Goal: Find specific page/section: Find specific page/section

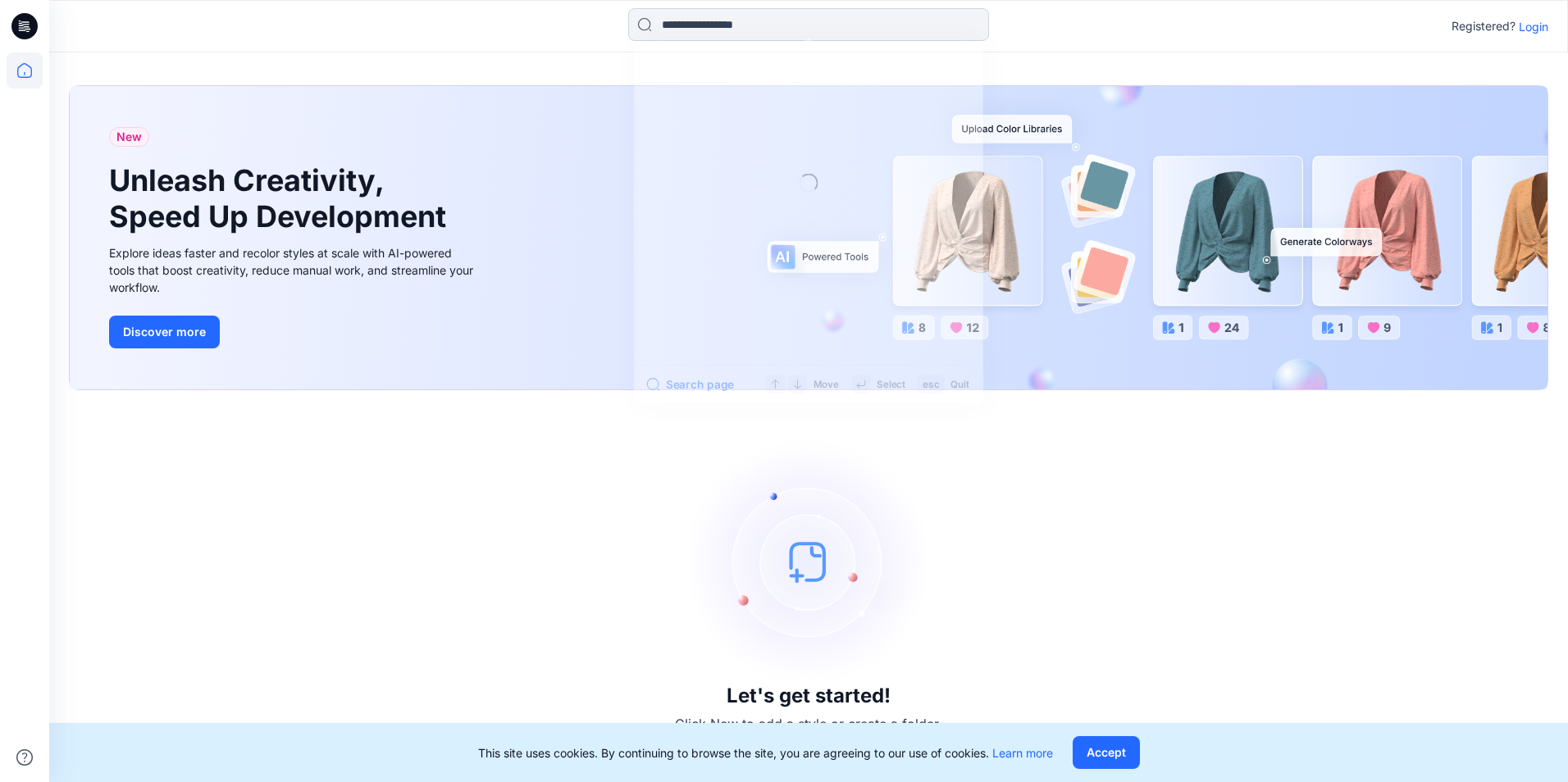
click at [790, 27] on input at bounding box center [808, 24] width 361 height 33
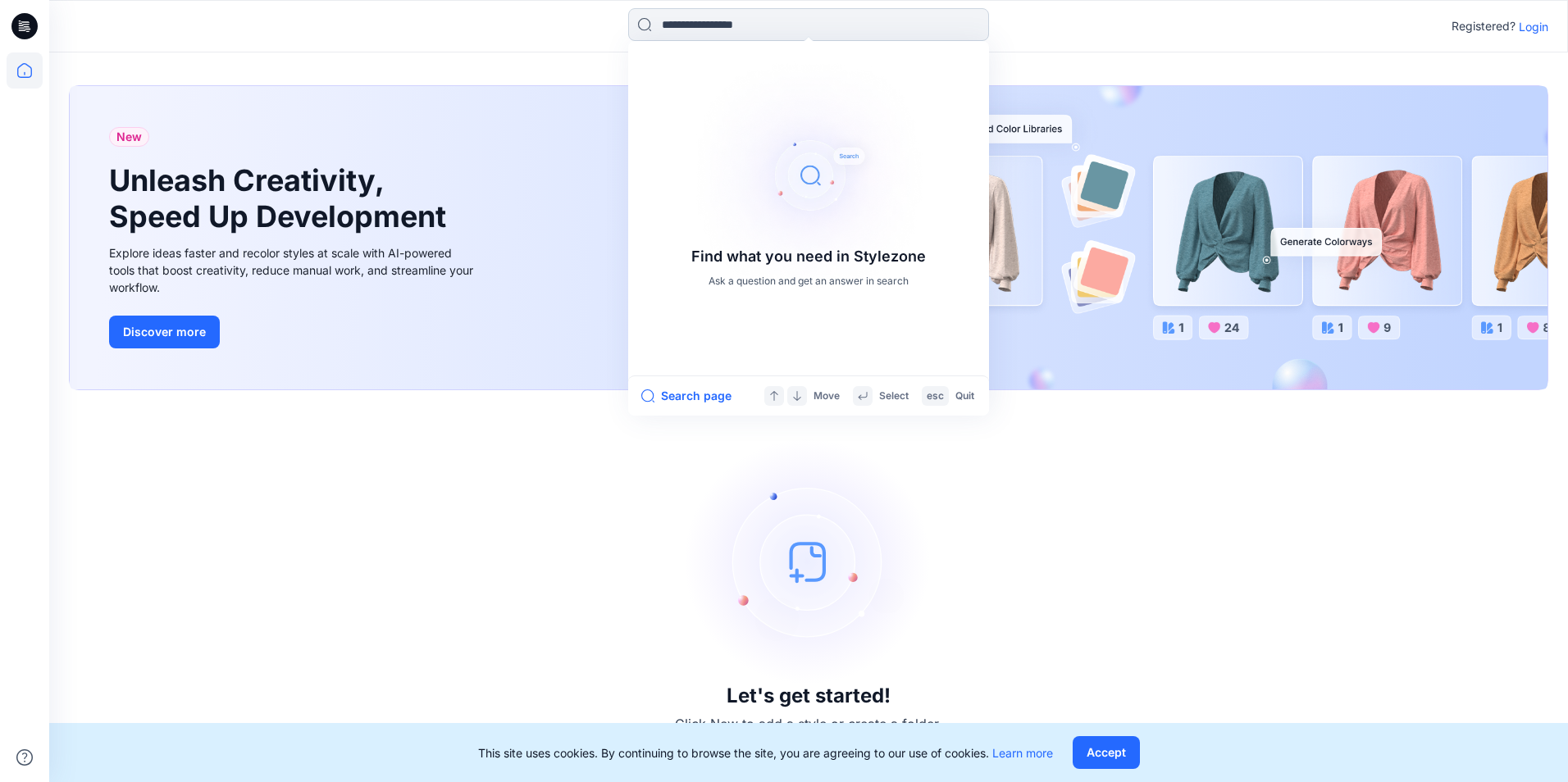
type input "*"
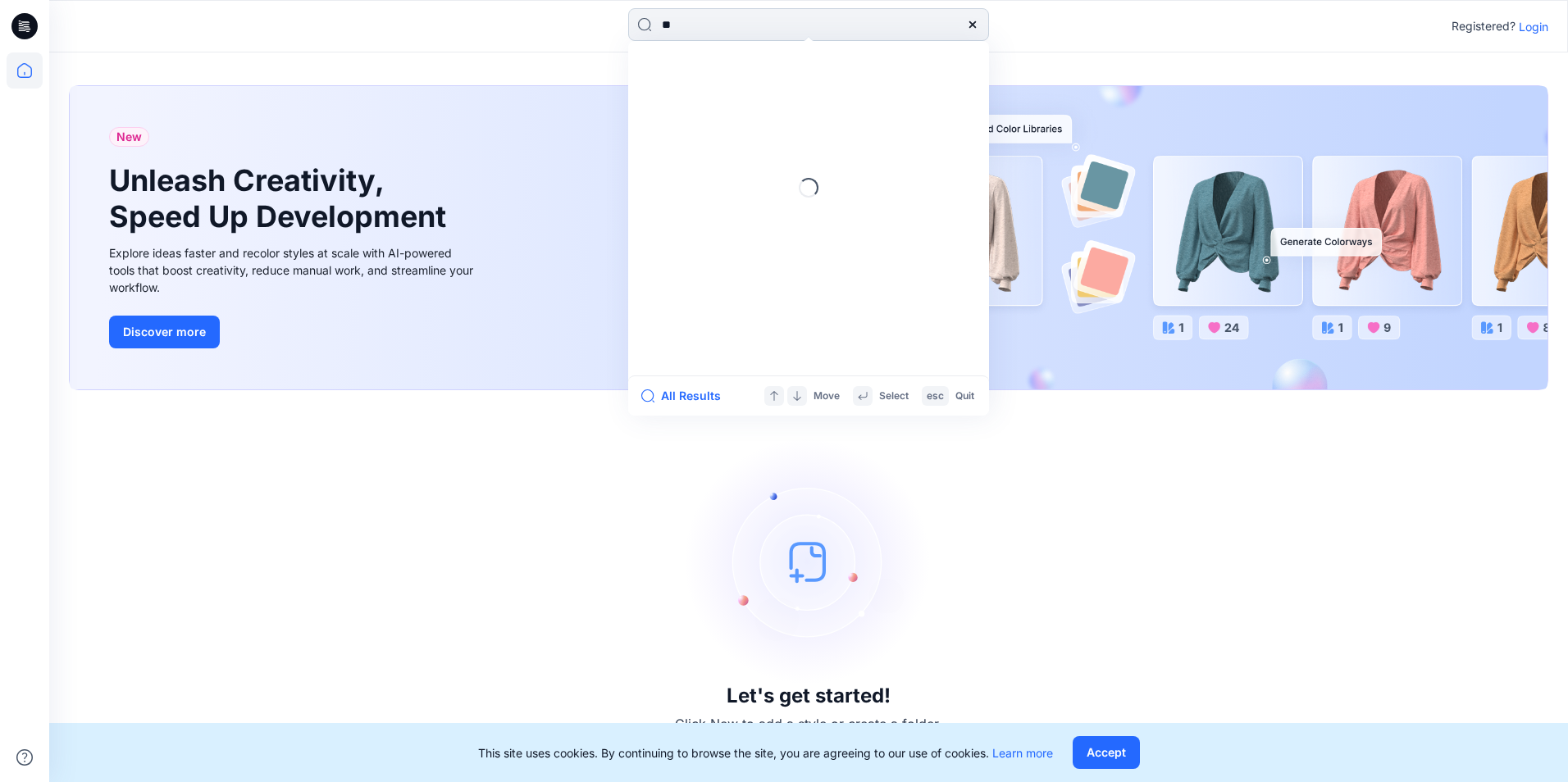
type input "*"
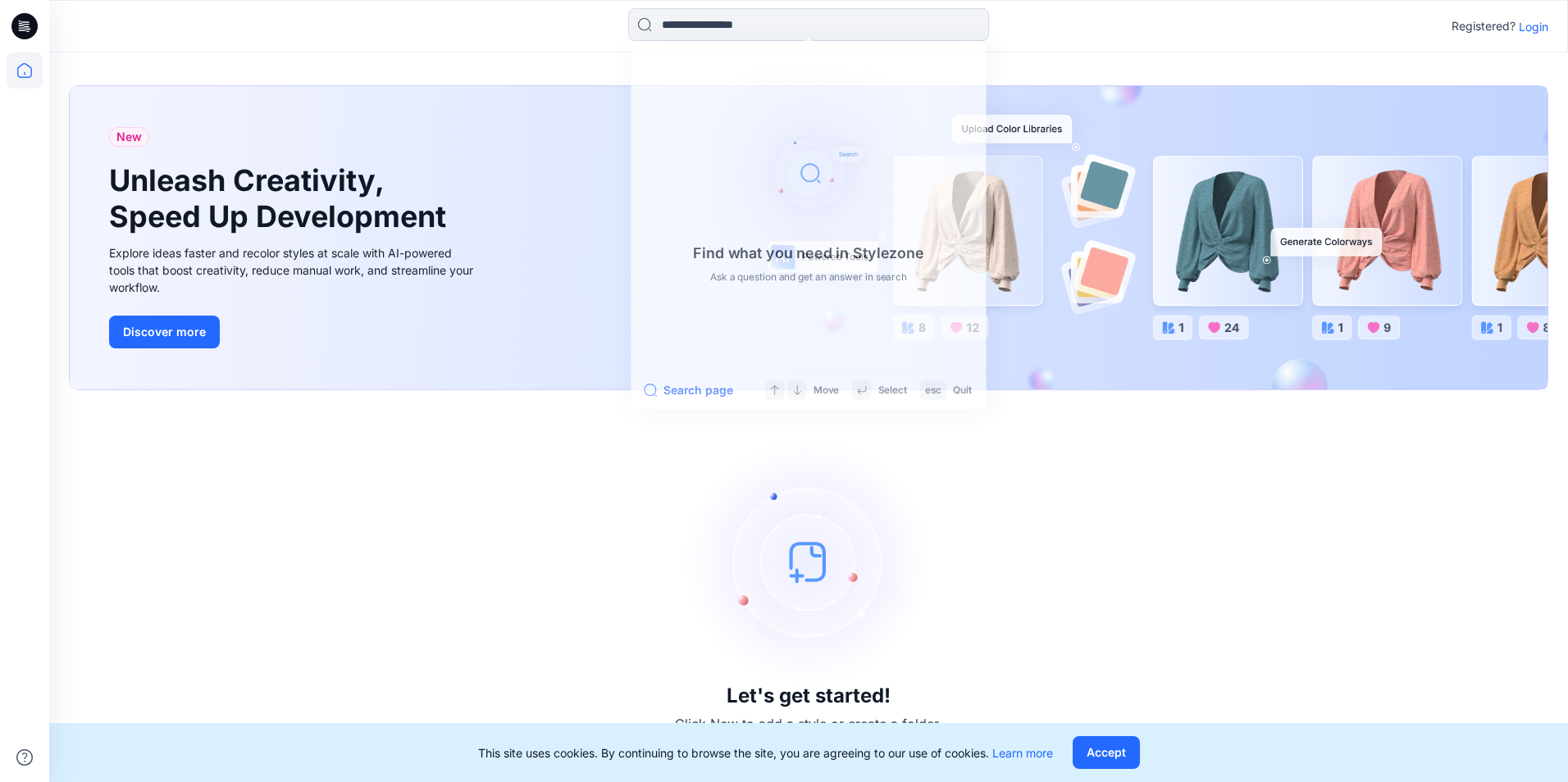
click at [1120, 494] on div "Let's get started! Click New to add a style or create a folder." at bounding box center [808, 587] width 1479 height 353
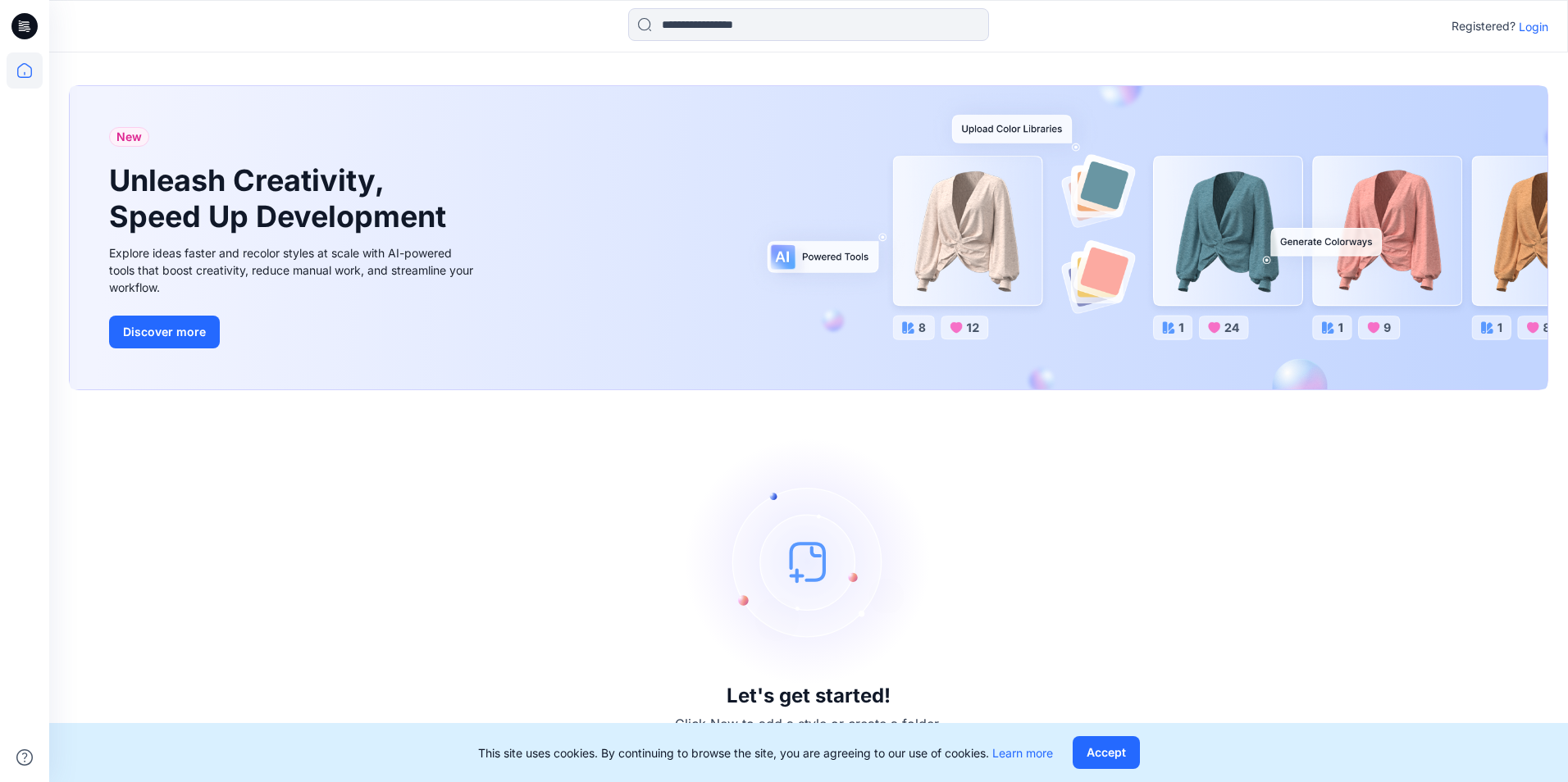
click at [1533, 18] on p "Login" at bounding box center [1533, 26] width 30 height 17
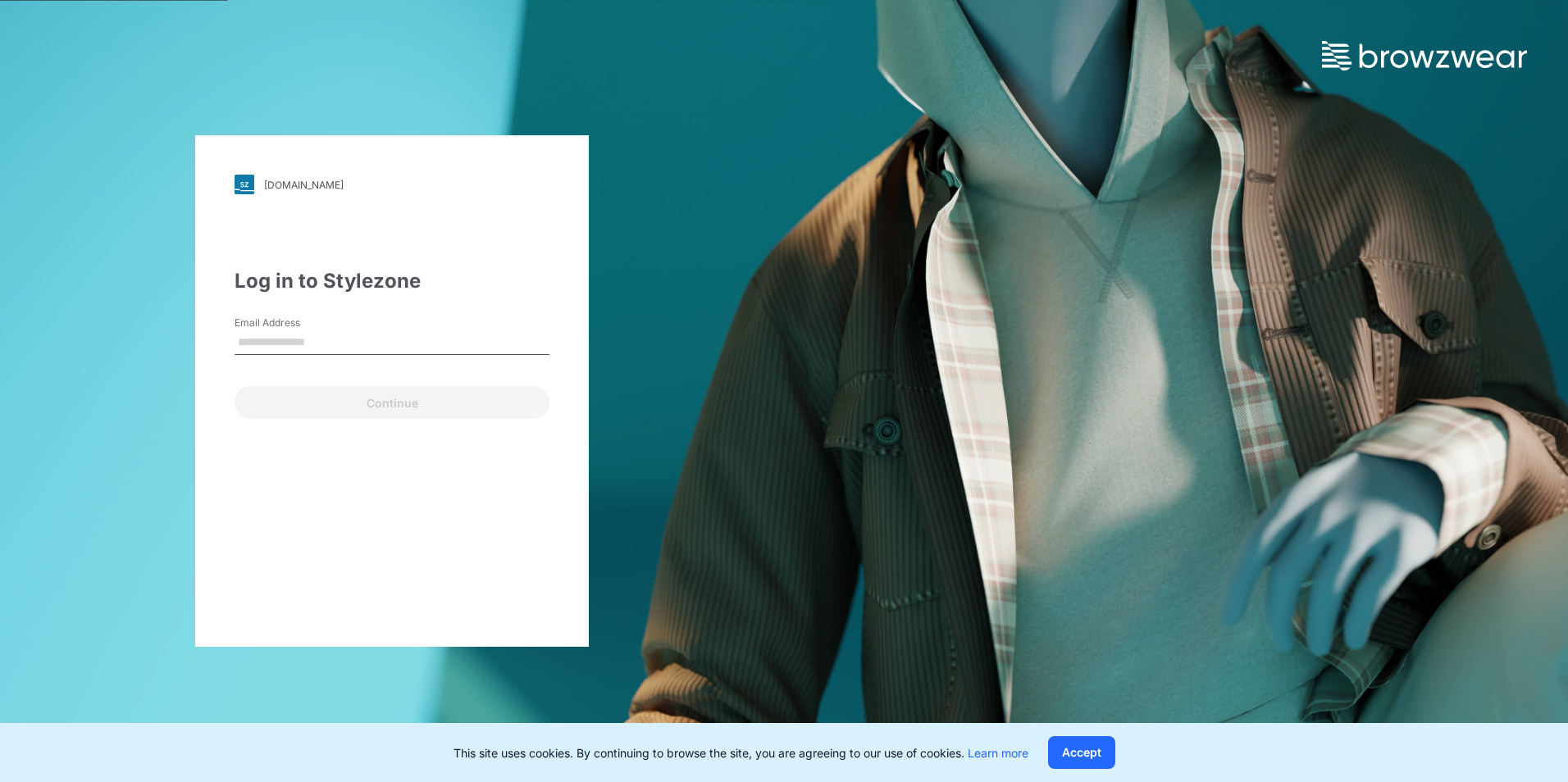
click at [436, 353] on input "Email Address" at bounding box center [392, 342] width 314 height 24
type input "**********"
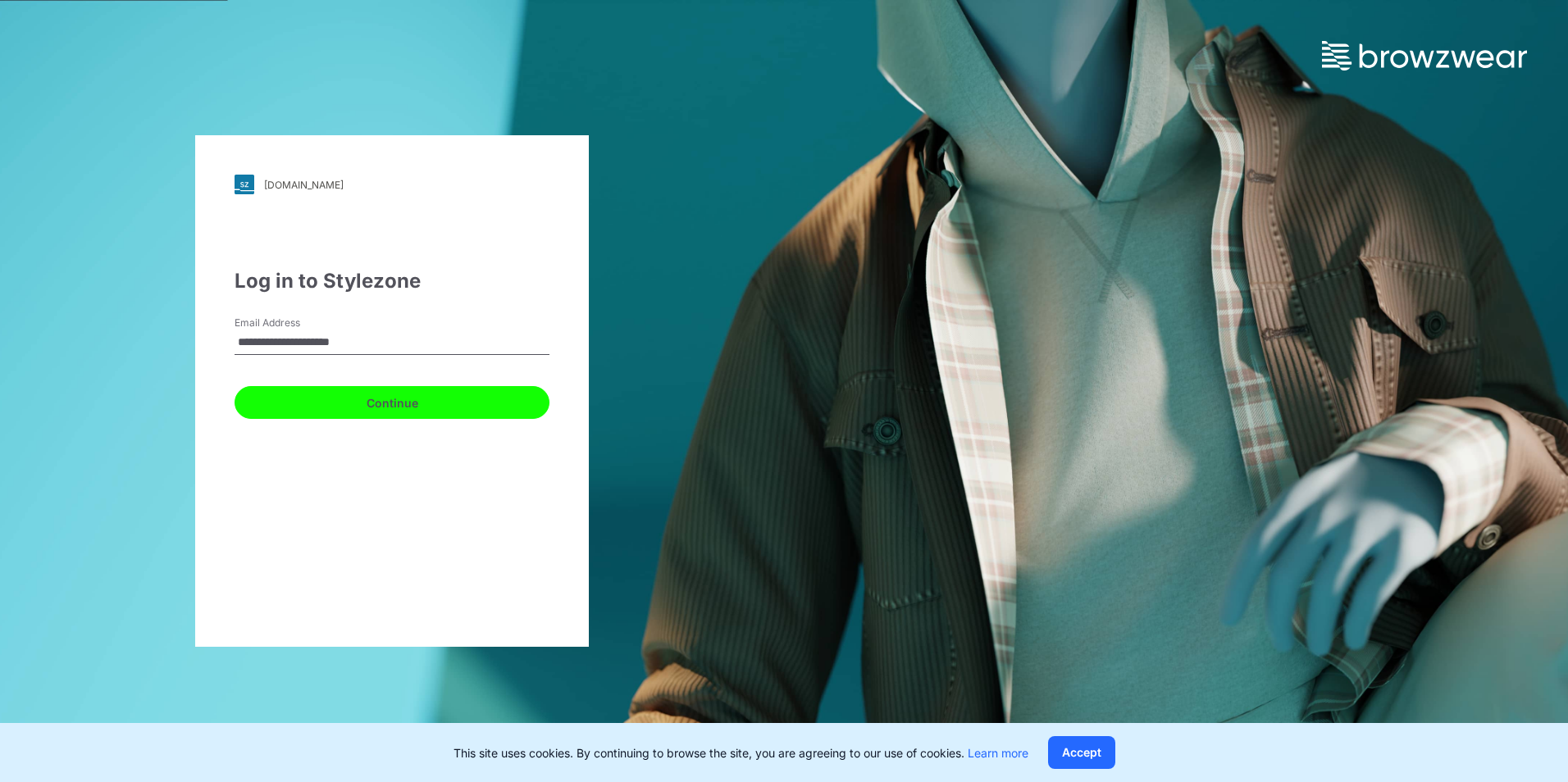
click at [418, 400] on button "Continue" at bounding box center [392, 402] width 314 height 33
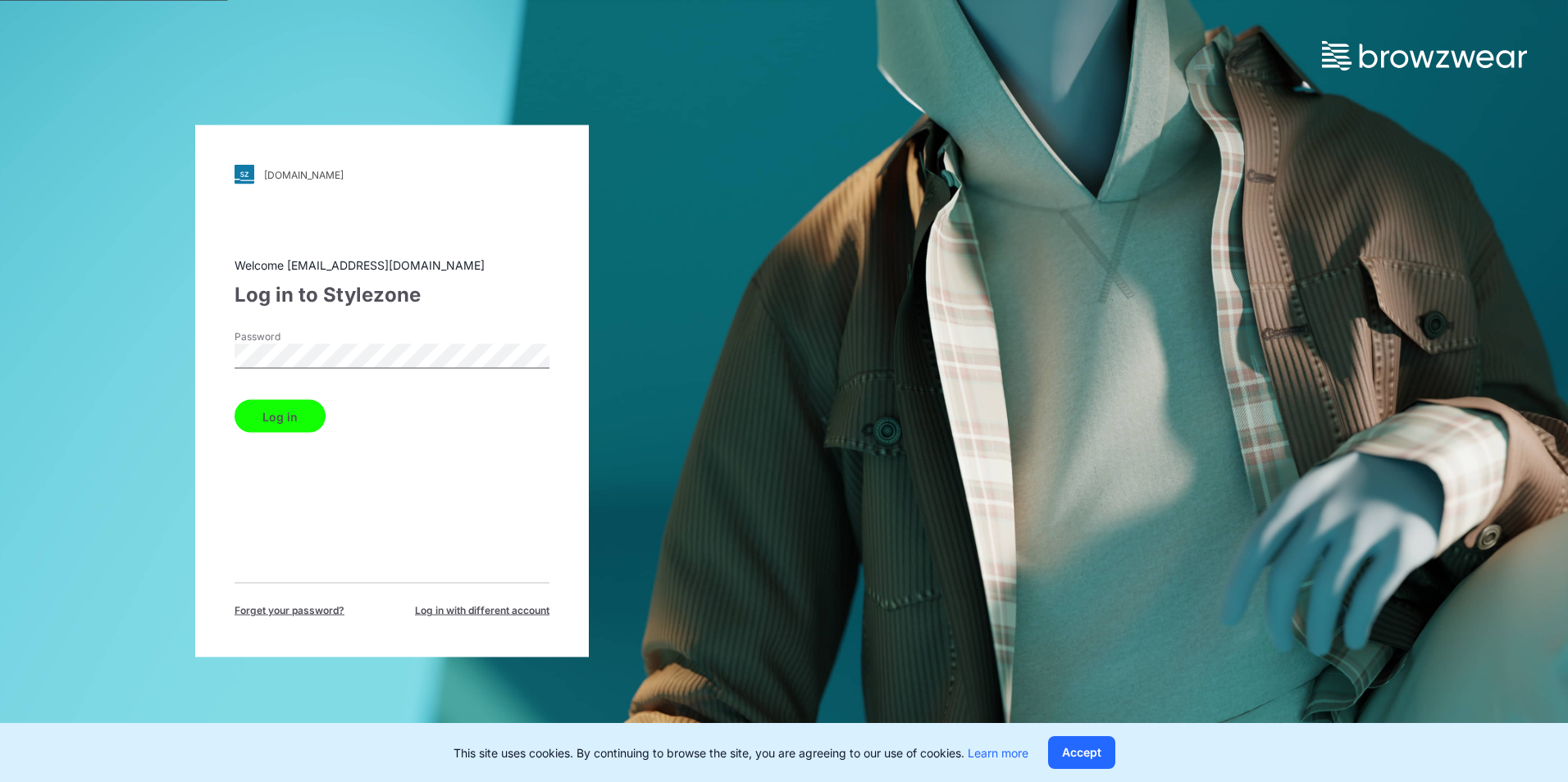
click at [283, 417] on button "Log in" at bounding box center [280, 417] width 91 height 33
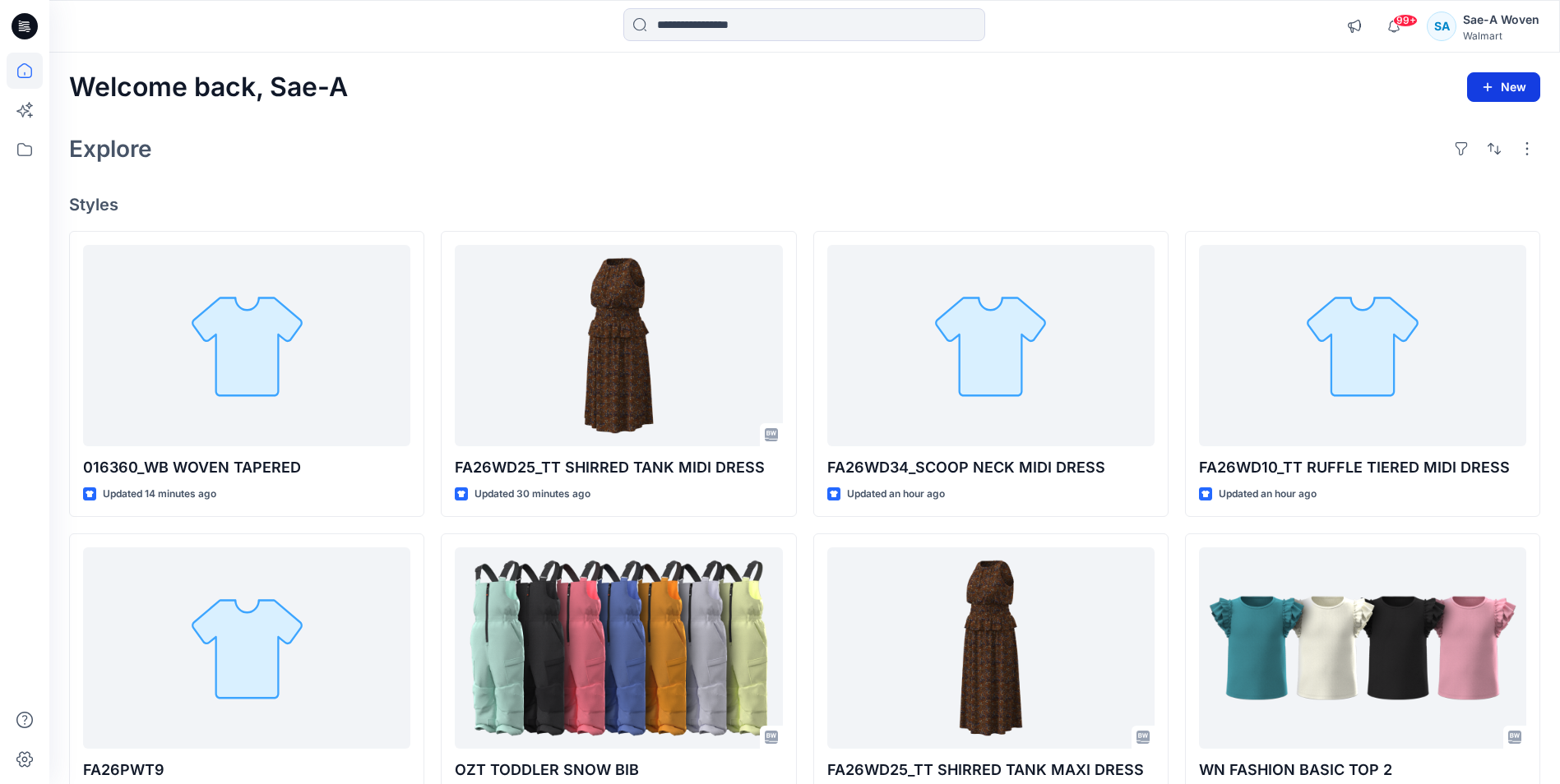
click at [1495, 89] on button "New" at bounding box center [1503, 87] width 73 height 30
click at [1529, 146] on button "button" at bounding box center [1527, 148] width 26 height 26
drag, startPoint x: 1300, startPoint y: 153, endPoint x: 1352, endPoint y: 139, distance: 53.9
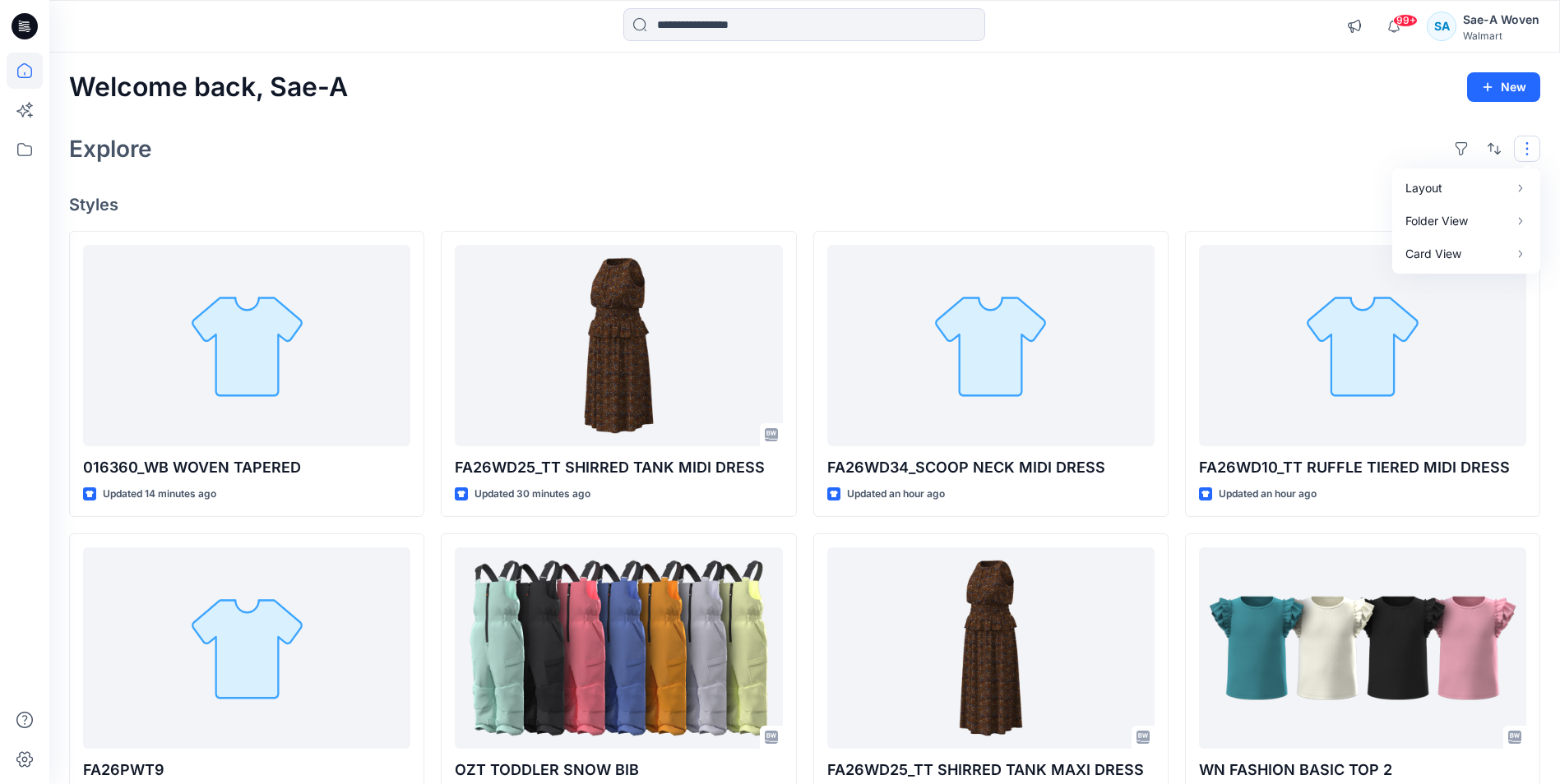
click at [1299, 153] on div "Explore Layout Grid Large Grid Folder View Compact Card Card View Card Info" at bounding box center [804, 149] width 1471 height 40
click at [186, 92] on h2 "Welcome back, Sae-A" at bounding box center [208, 88] width 279 height 31
click at [21, 143] on icon at bounding box center [24, 149] width 36 height 36
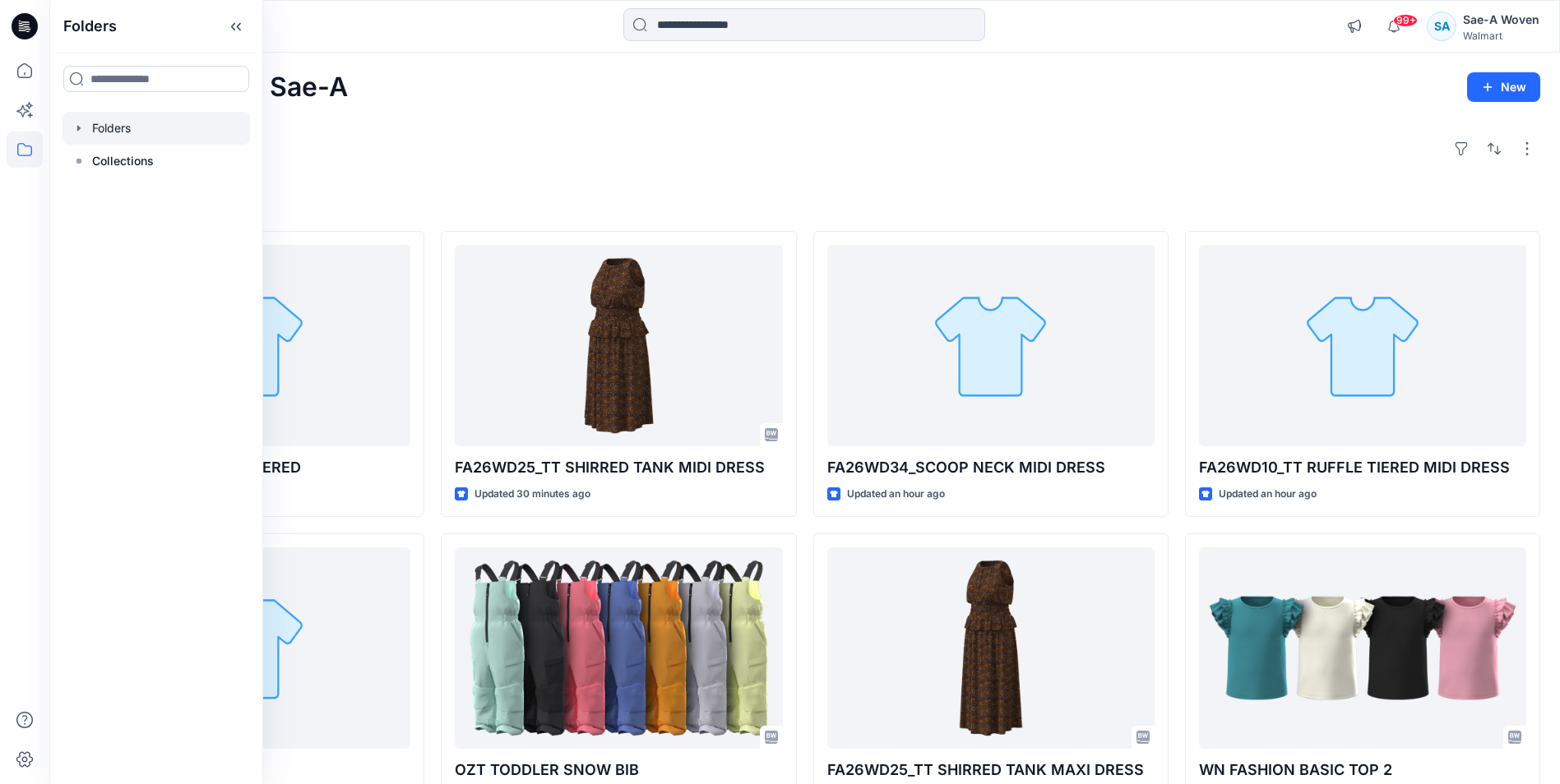
click at [101, 137] on div at bounding box center [156, 128] width 188 height 33
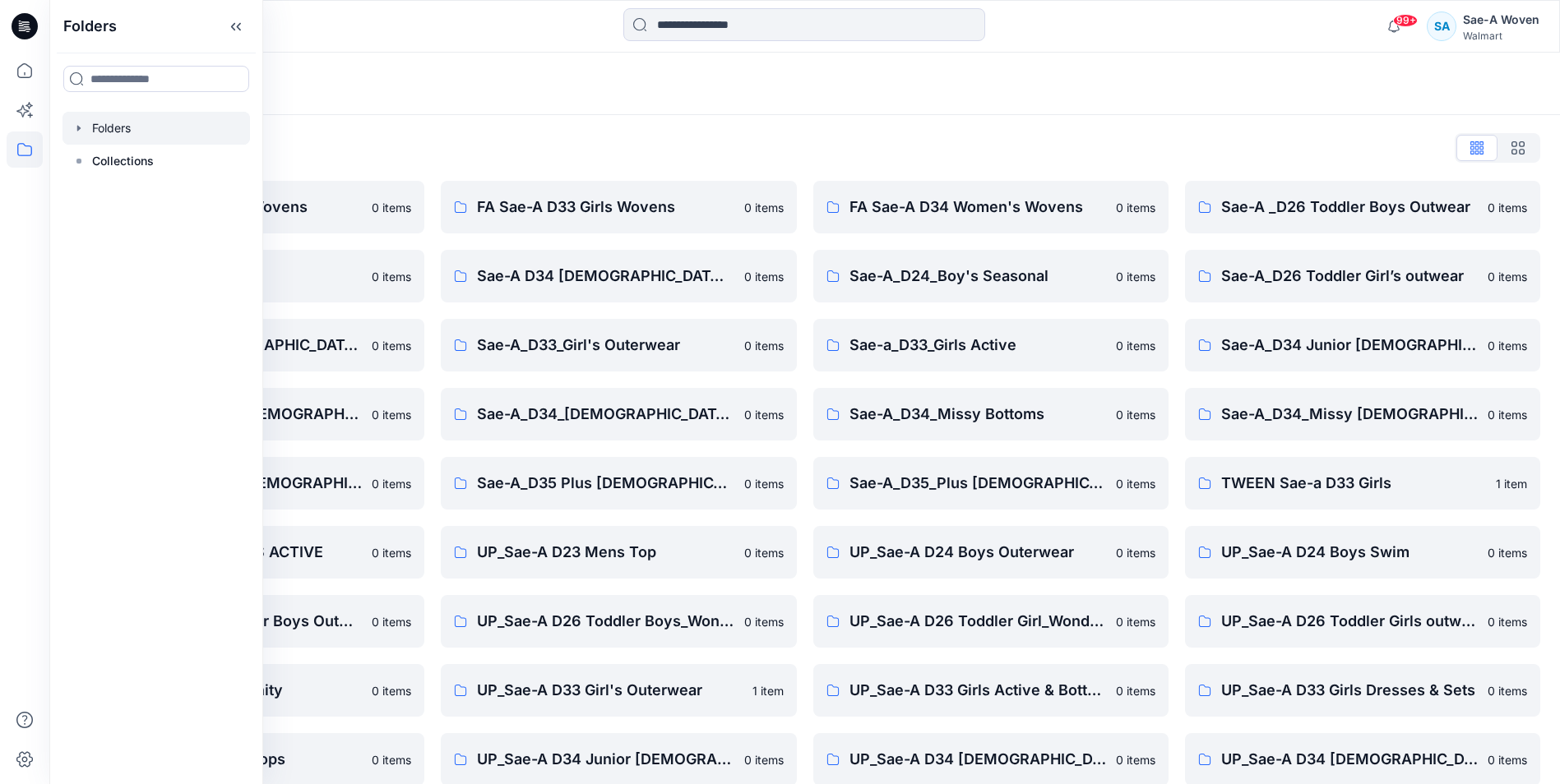
click at [436, 124] on div "Folders List FA Sae-A D24 Boys Wovens 0 items Sae-A D23 Mens Top 0 items Sae-A_…" at bounding box center [804, 529] width 1511 height 828
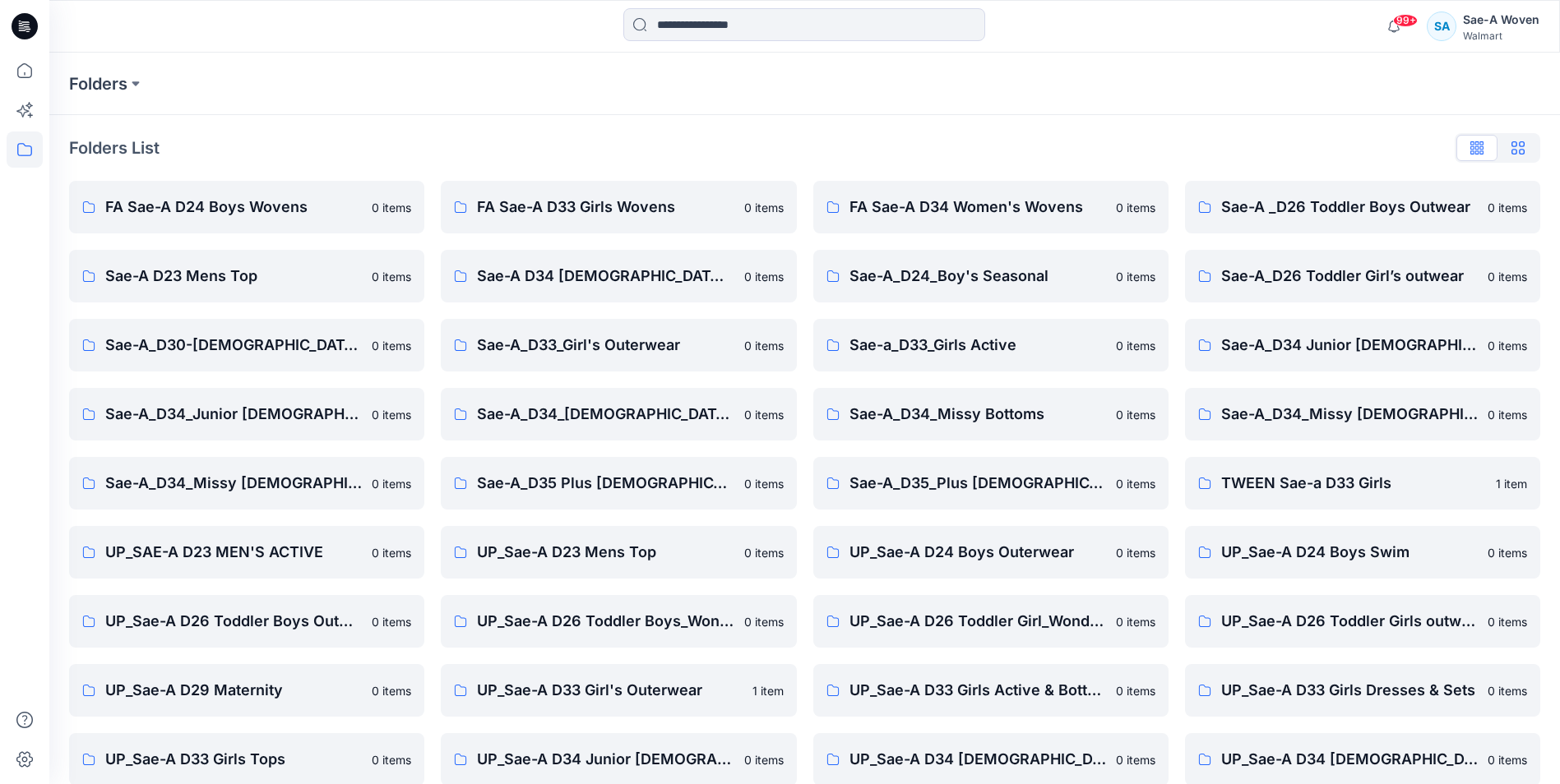
click at [1530, 148] on button "button" at bounding box center [1519, 147] width 41 height 26
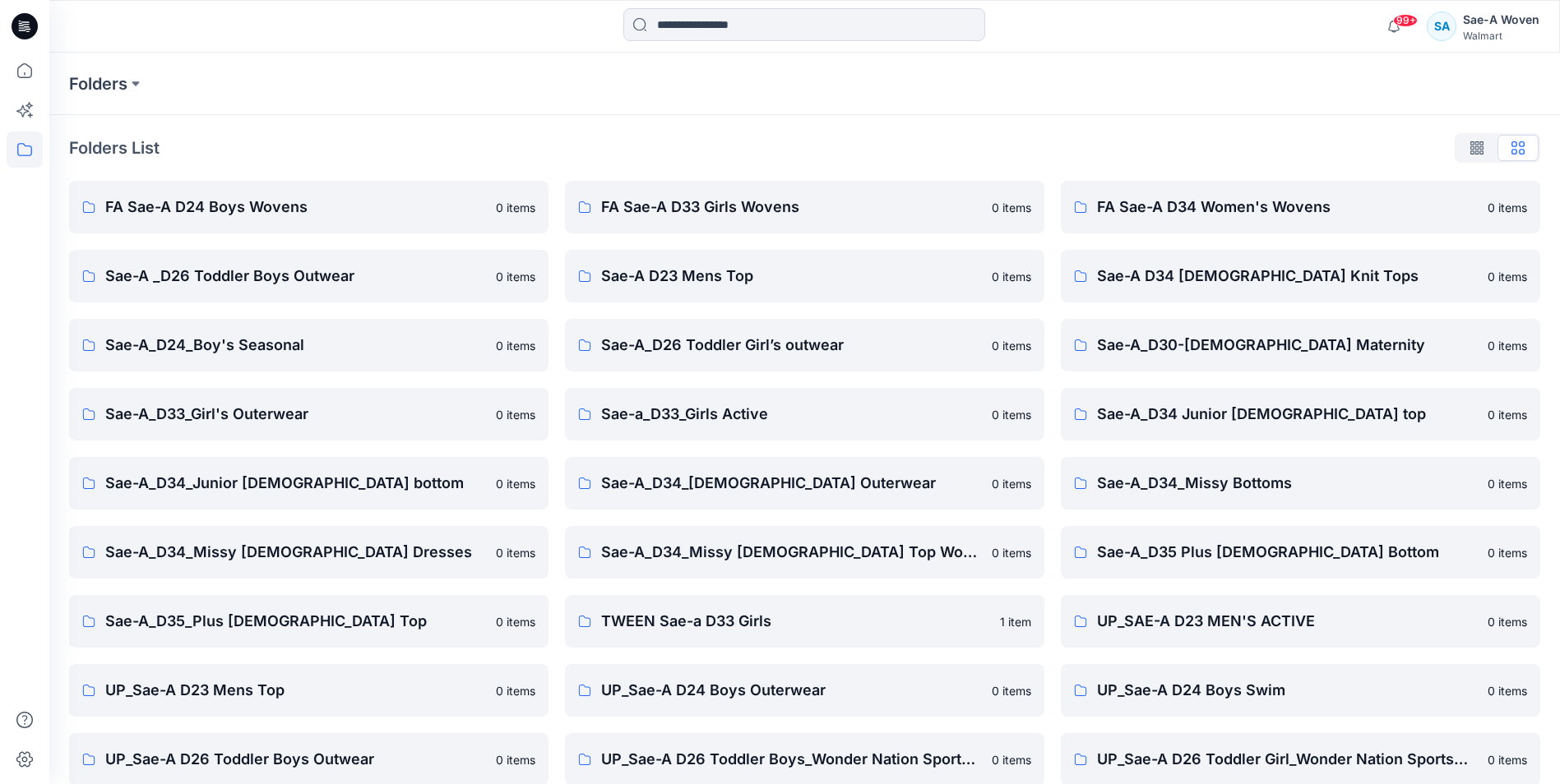
click at [1530, 148] on div at bounding box center [1497, 147] width 85 height 30
click at [1525, 149] on div at bounding box center [1497, 147] width 85 height 30
click at [455, 147] on div "Folders List" at bounding box center [804, 147] width 1471 height 26
click at [118, 83] on p "Folders" at bounding box center [98, 84] width 58 height 23
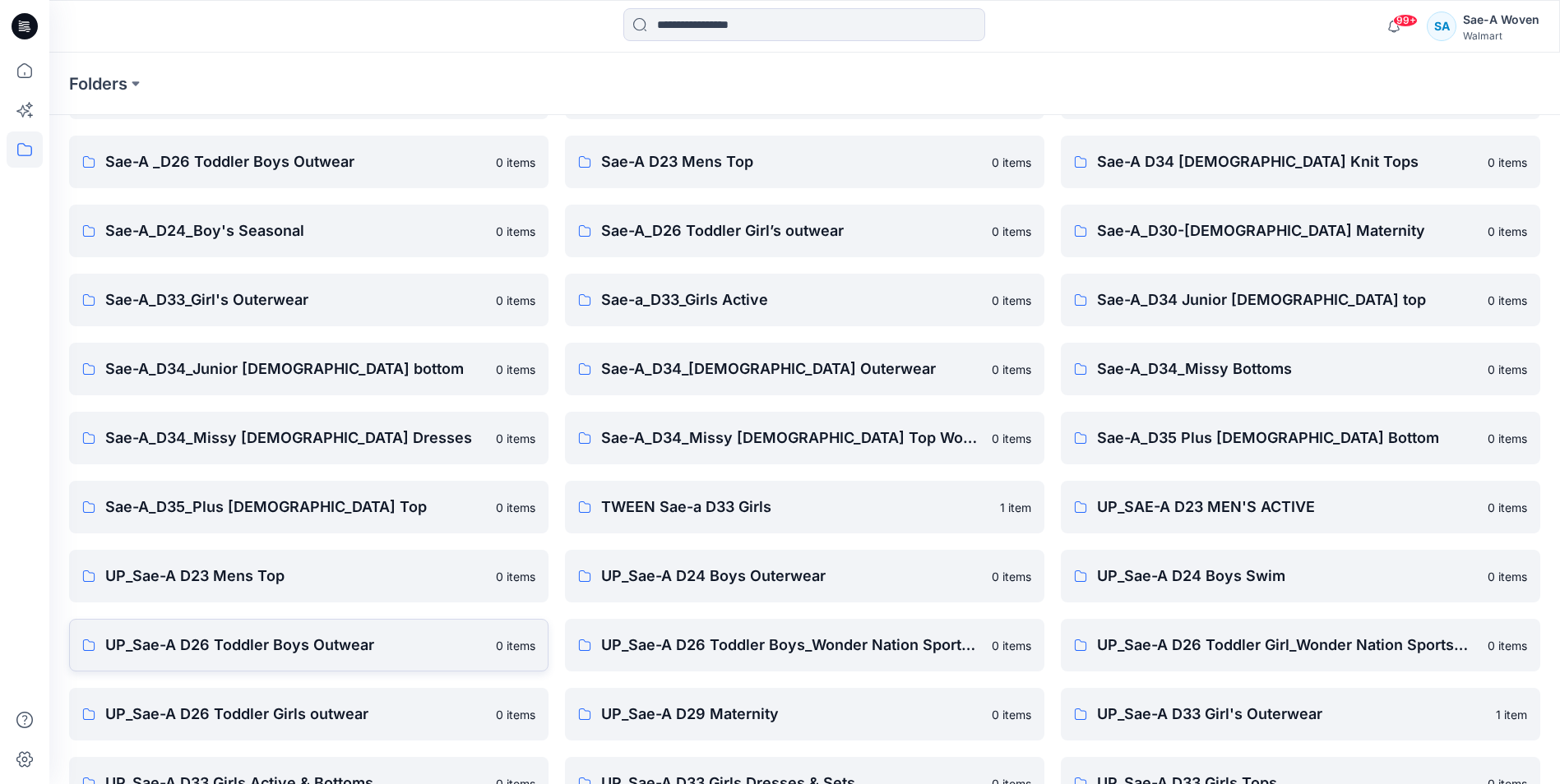
scroll to position [83, 0]
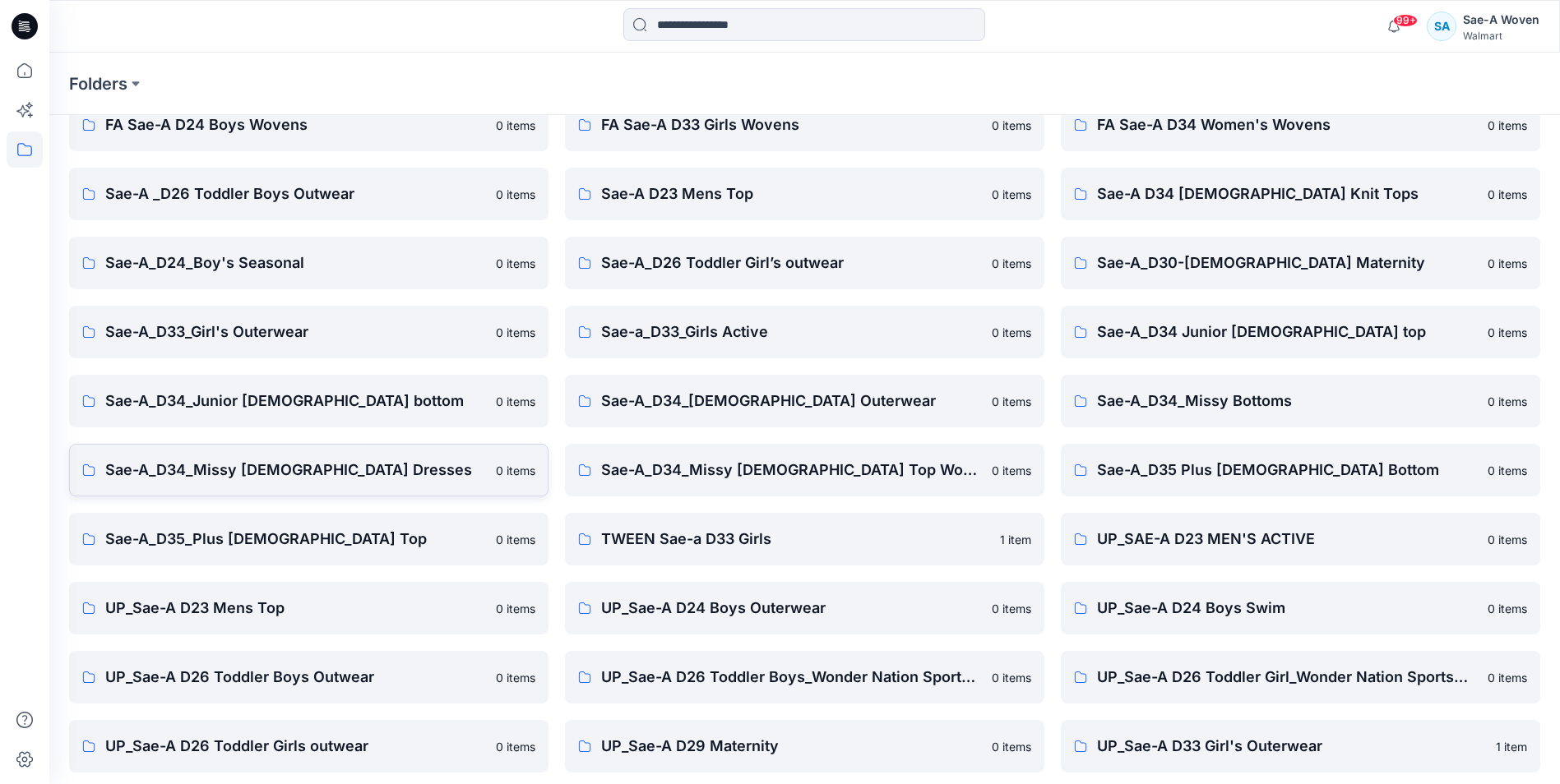
click at [218, 466] on p "Sae-A_D34_Missy [DEMOGRAPHIC_DATA] Dresses" at bounding box center [296, 471] width 381 height 23
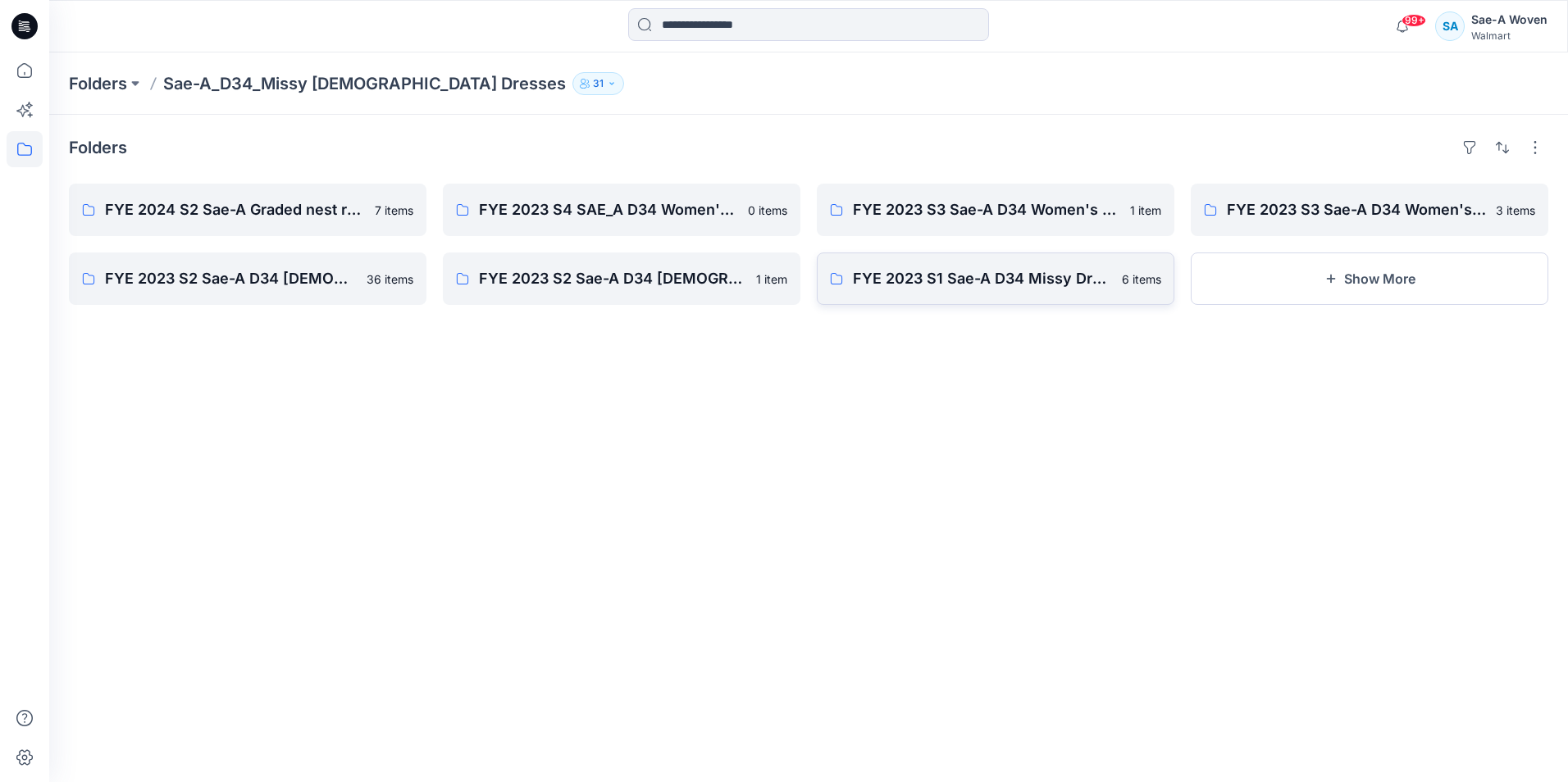
click at [865, 305] on link "FYE 2023 S1 Sae-A D34 Missy Dress Woven 6 items" at bounding box center [995, 279] width 358 height 53
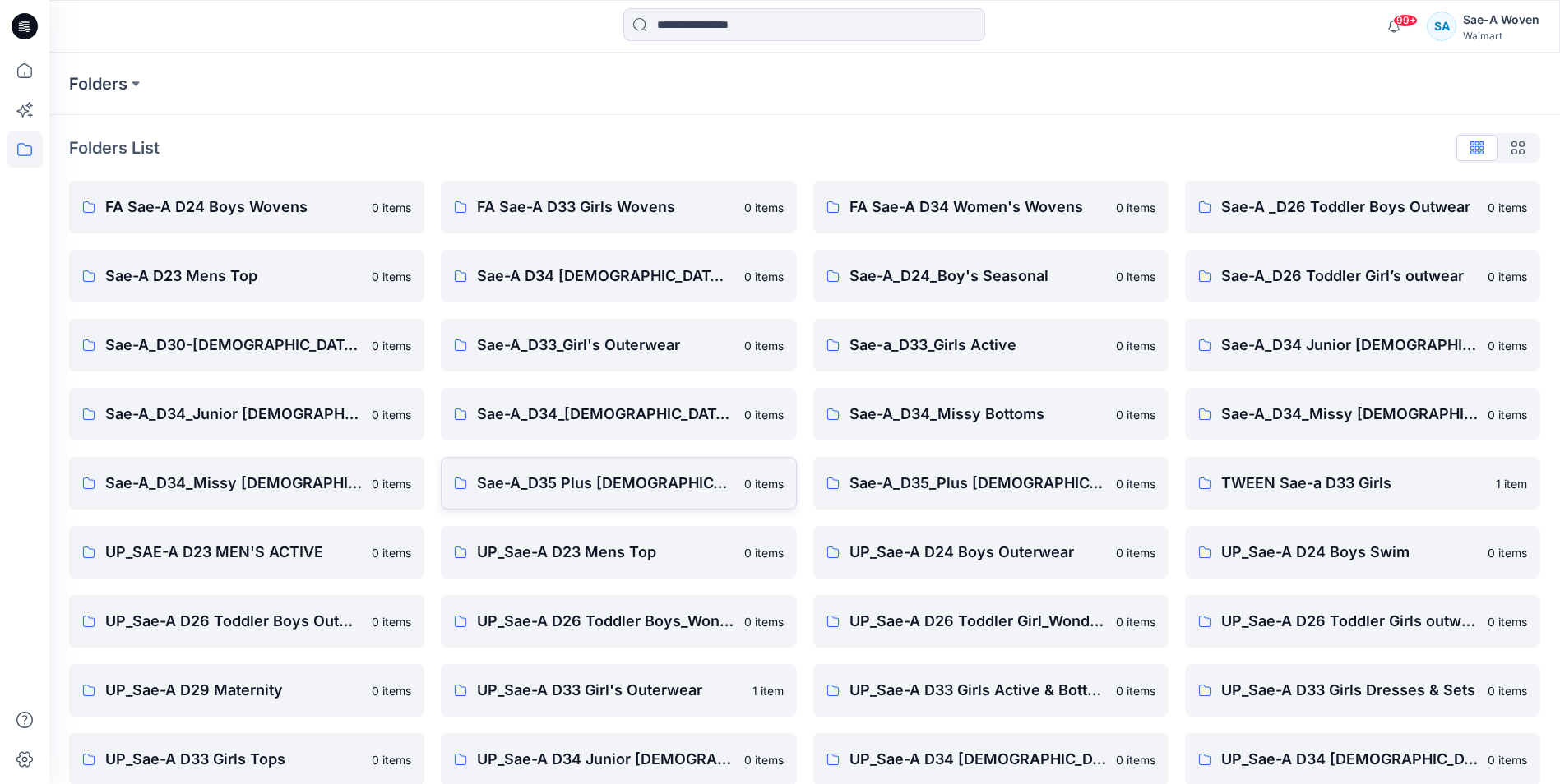
scroll to position [160, 0]
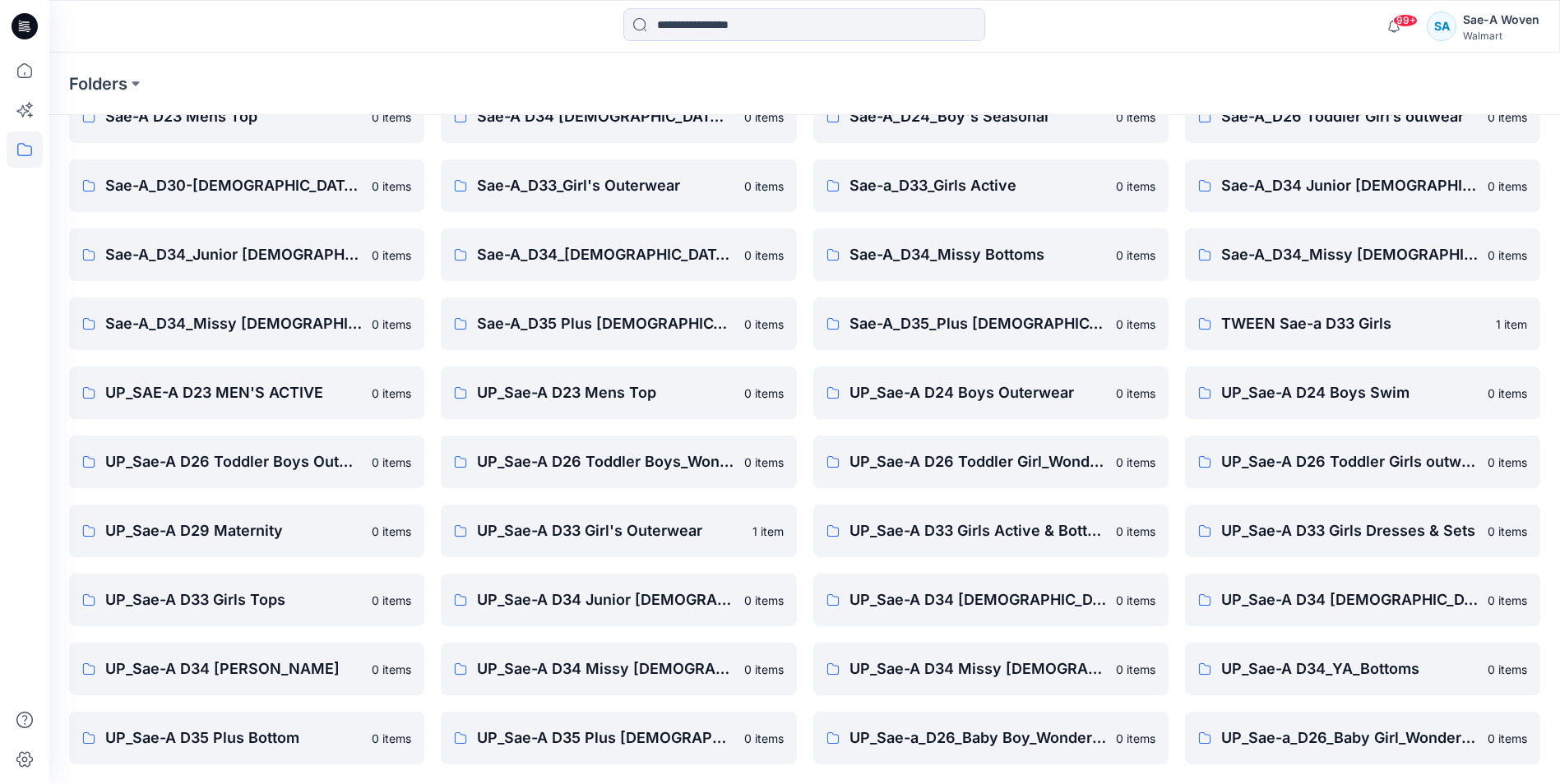
click at [257, 77] on div "Folders" at bounding box center [740, 84] width 1343 height 23
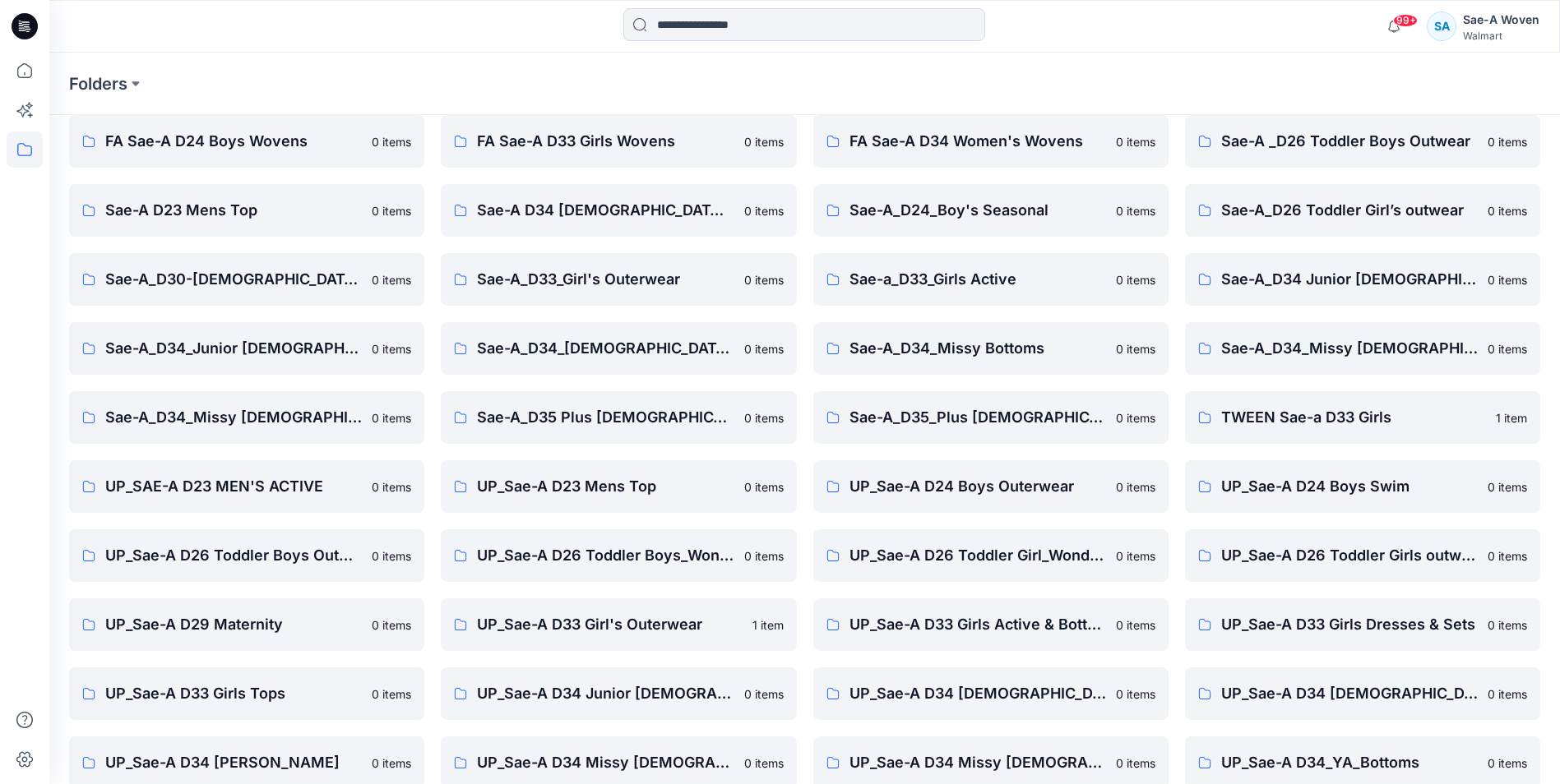
scroll to position [0, 0]
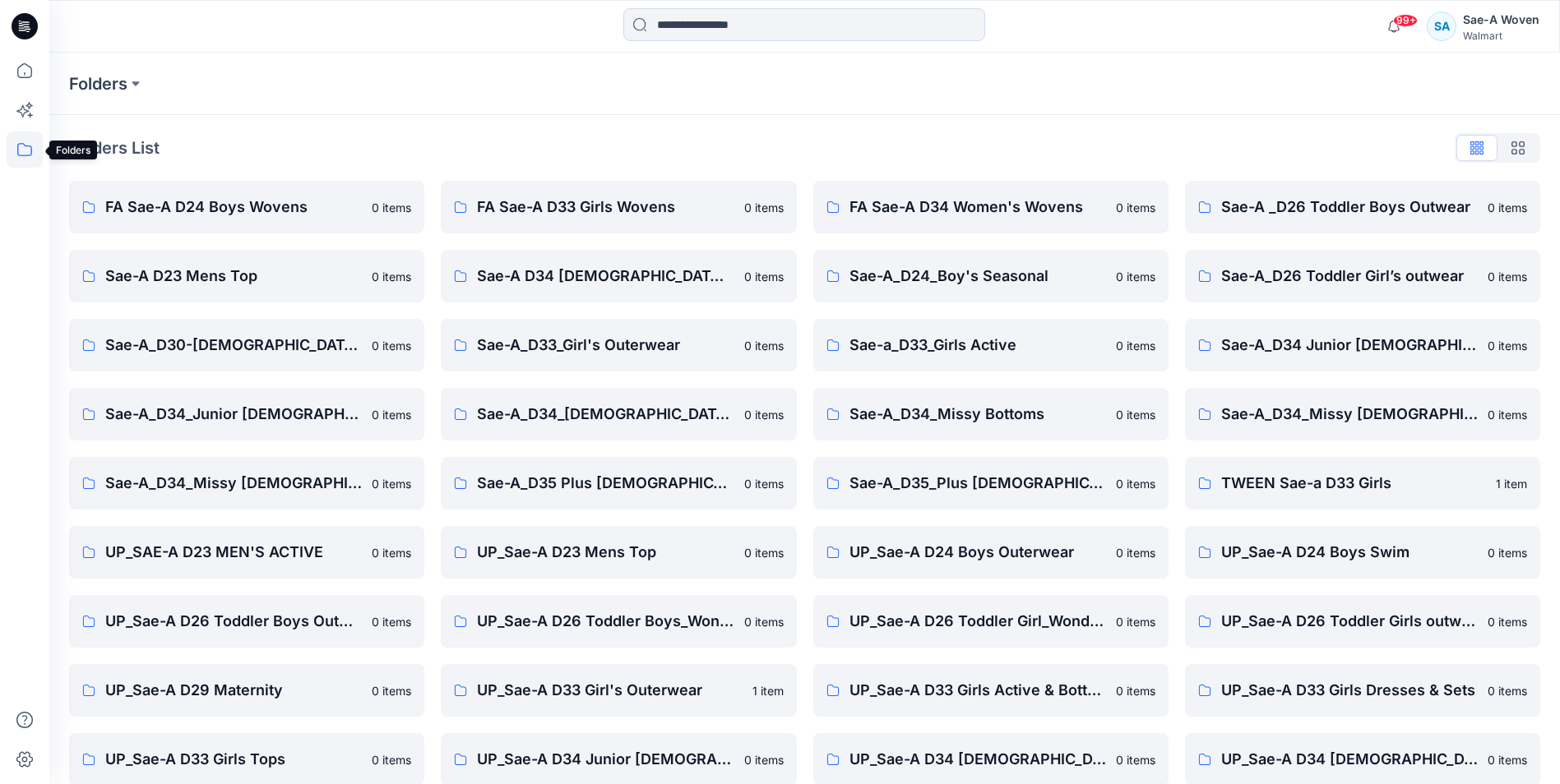
click at [33, 150] on icon at bounding box center [24, 149] width 36 height 36
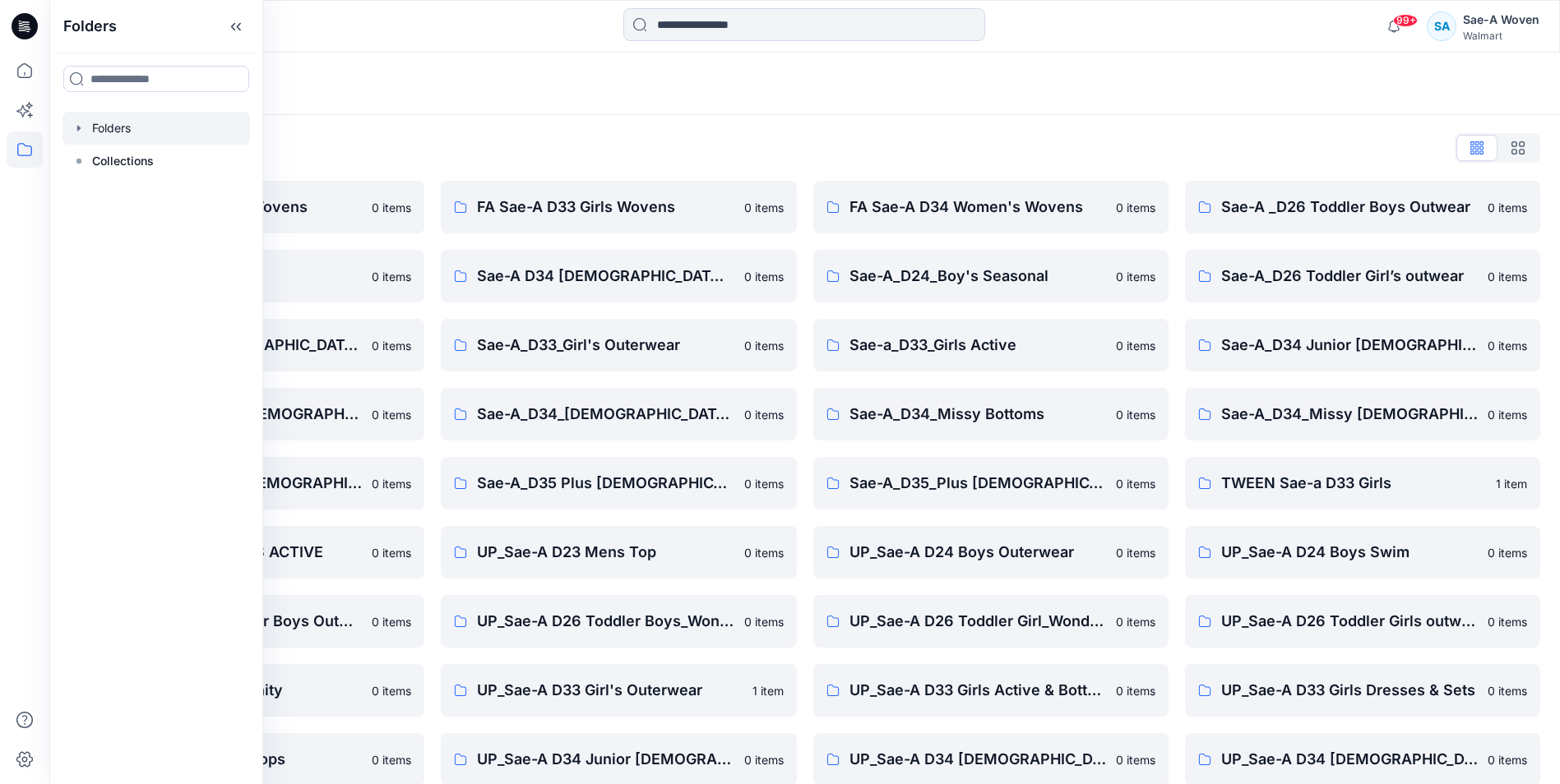
click at [111, 138] on div at bounding box center [156, 128] width 188 height 33
click at [1511, 148] on button "button" at bounding box center [1519, 147] width 41 height 26
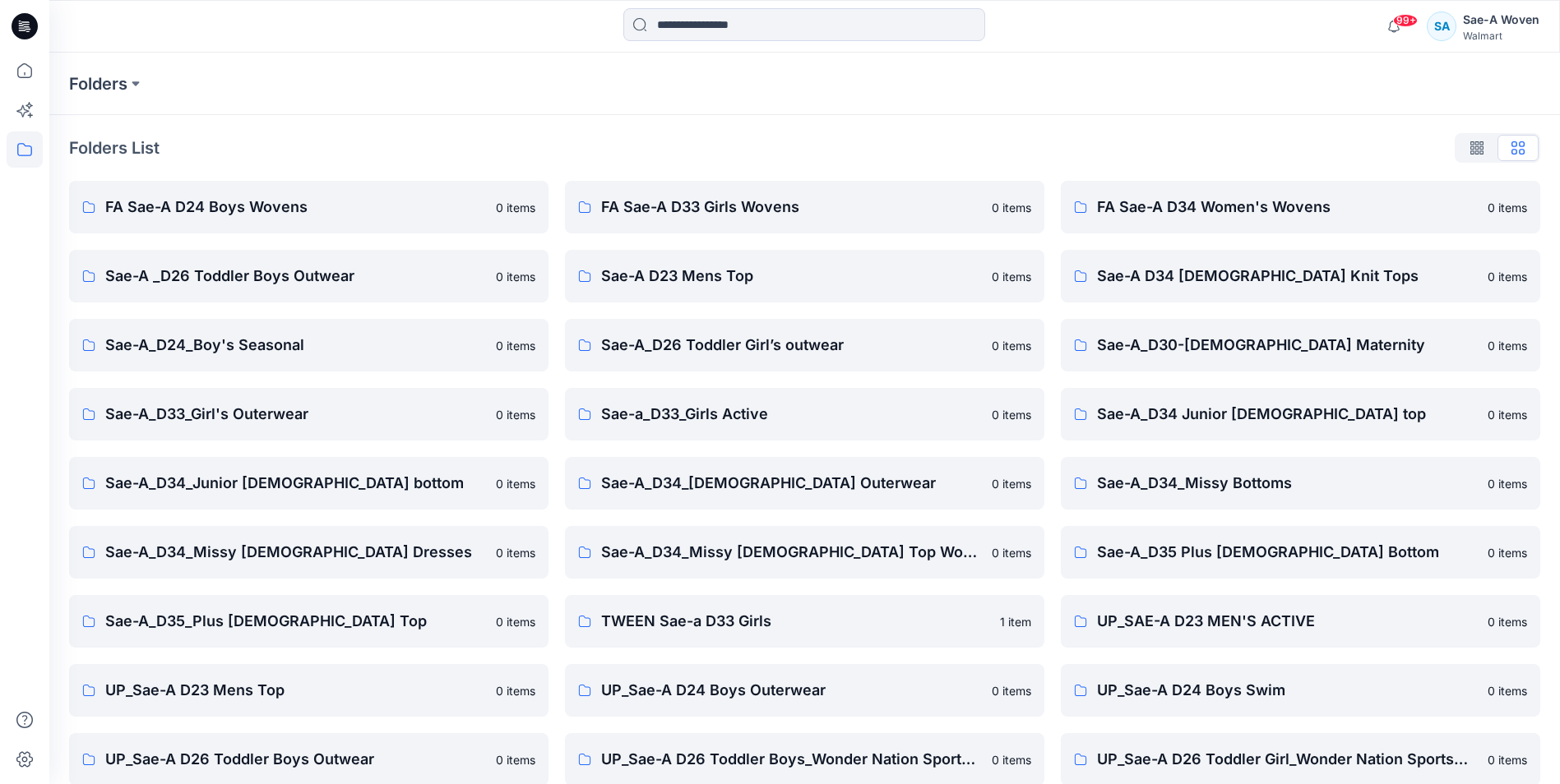
click at [1520, 148] on div at bounding box center [1497, 147] width 85 height 30
click at [403, 95] on div "Folders" at bounding box center [804, 84] width 1511 height 63
click at [76, 85] on p "Folders" at bounding box center [98, 84] width 58 height 23
click at [36, 31] on icon at bounding box center [24, 26] width 26 height 26
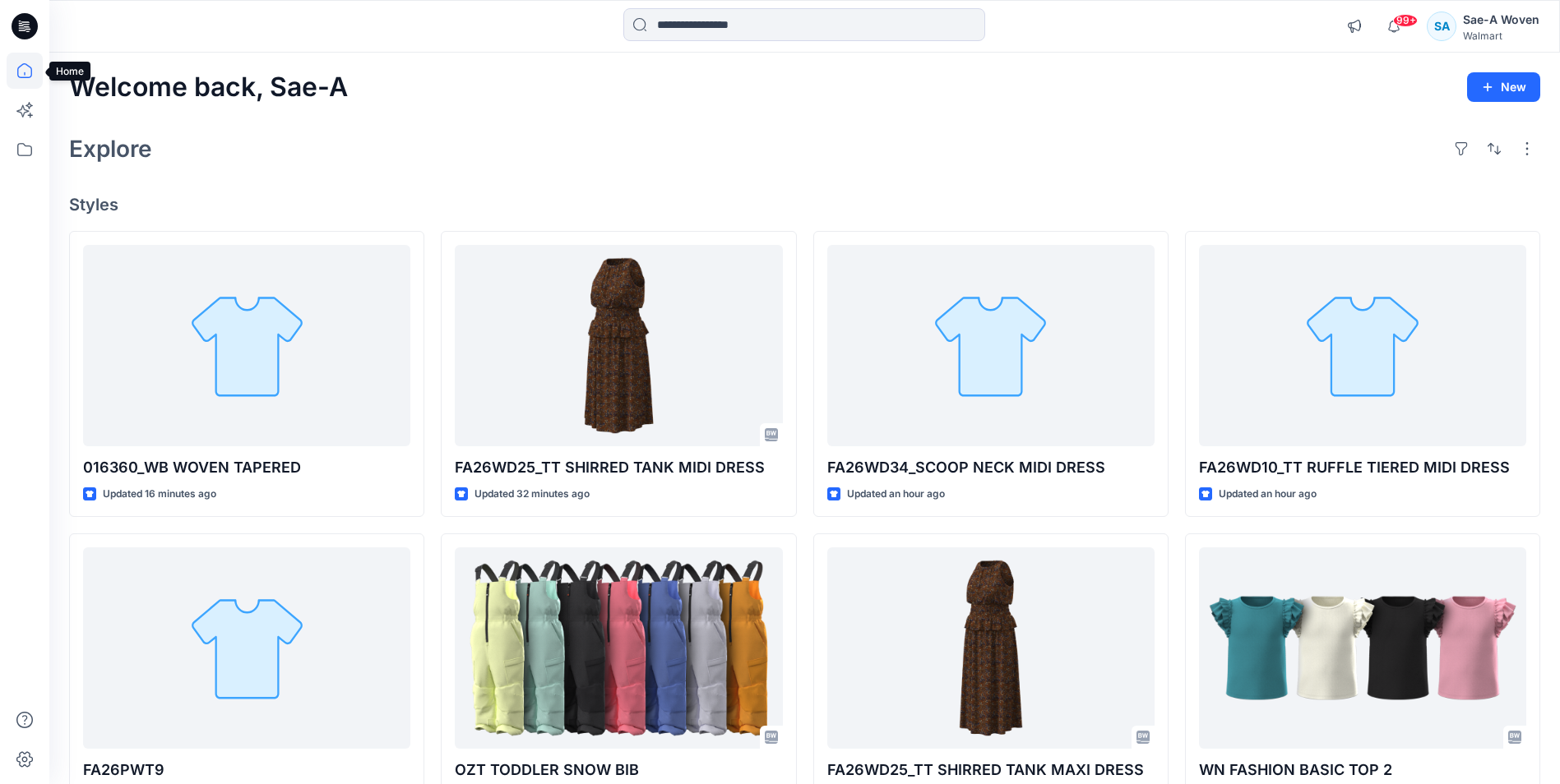
click at [11, 68] on icon at bounding box center [24, 71] width 36 height 36
click at [30, 149] on icon at bounding box center [24, 149] width 36 height 36
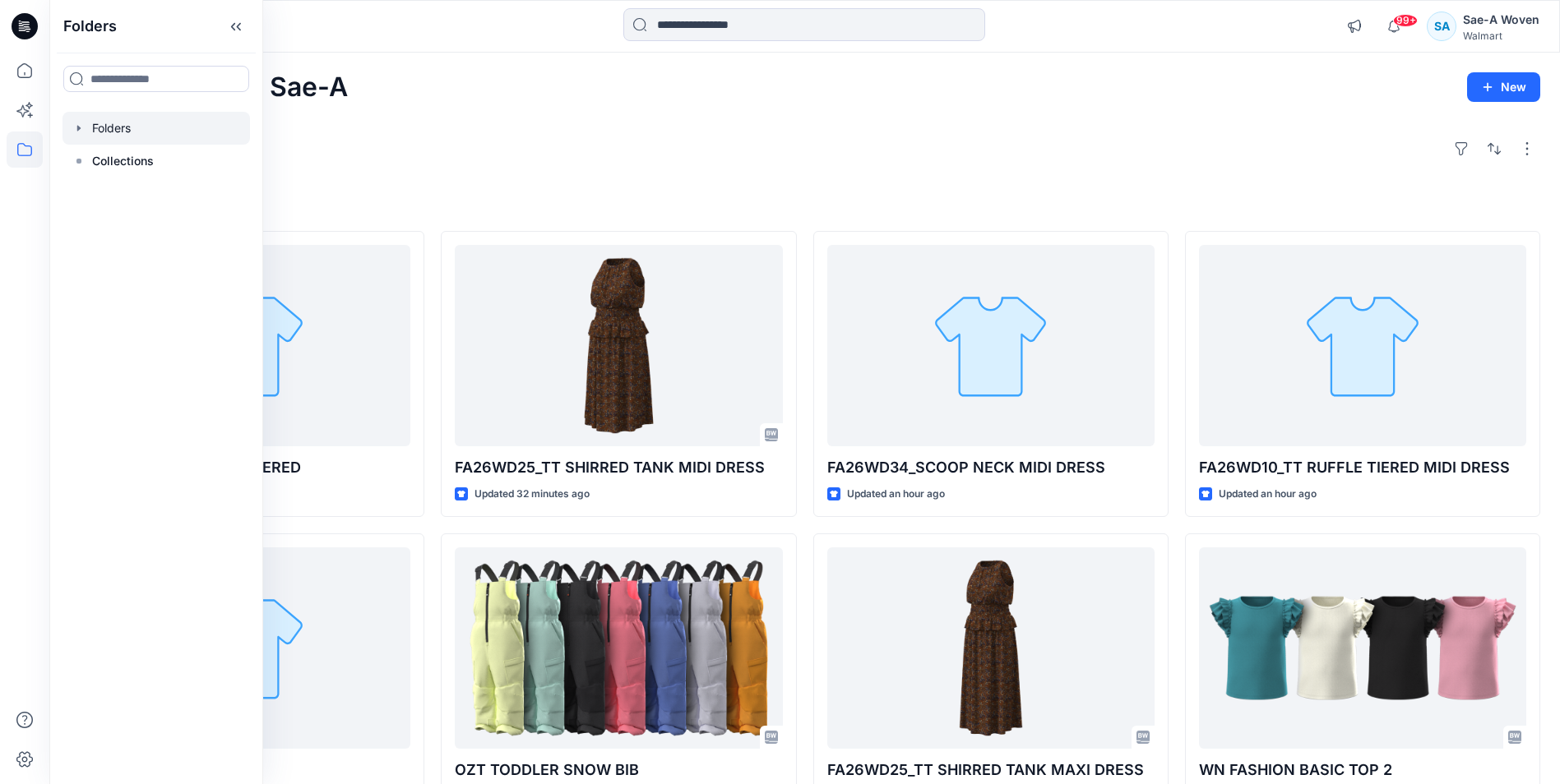
click at [106, 131] on div at bounding box center [156, 128] width 188 height 33
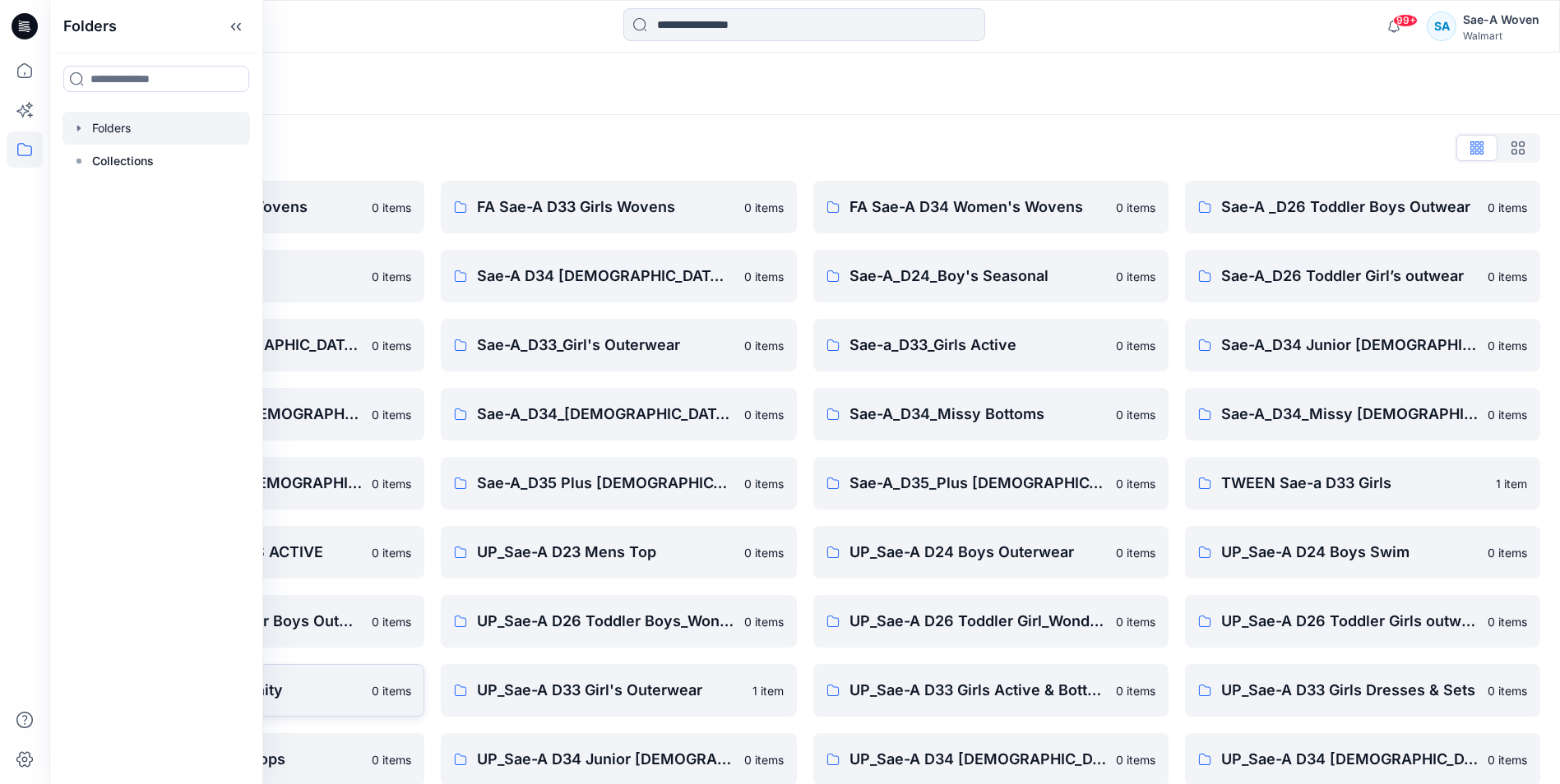
scroll to position [160, 0]
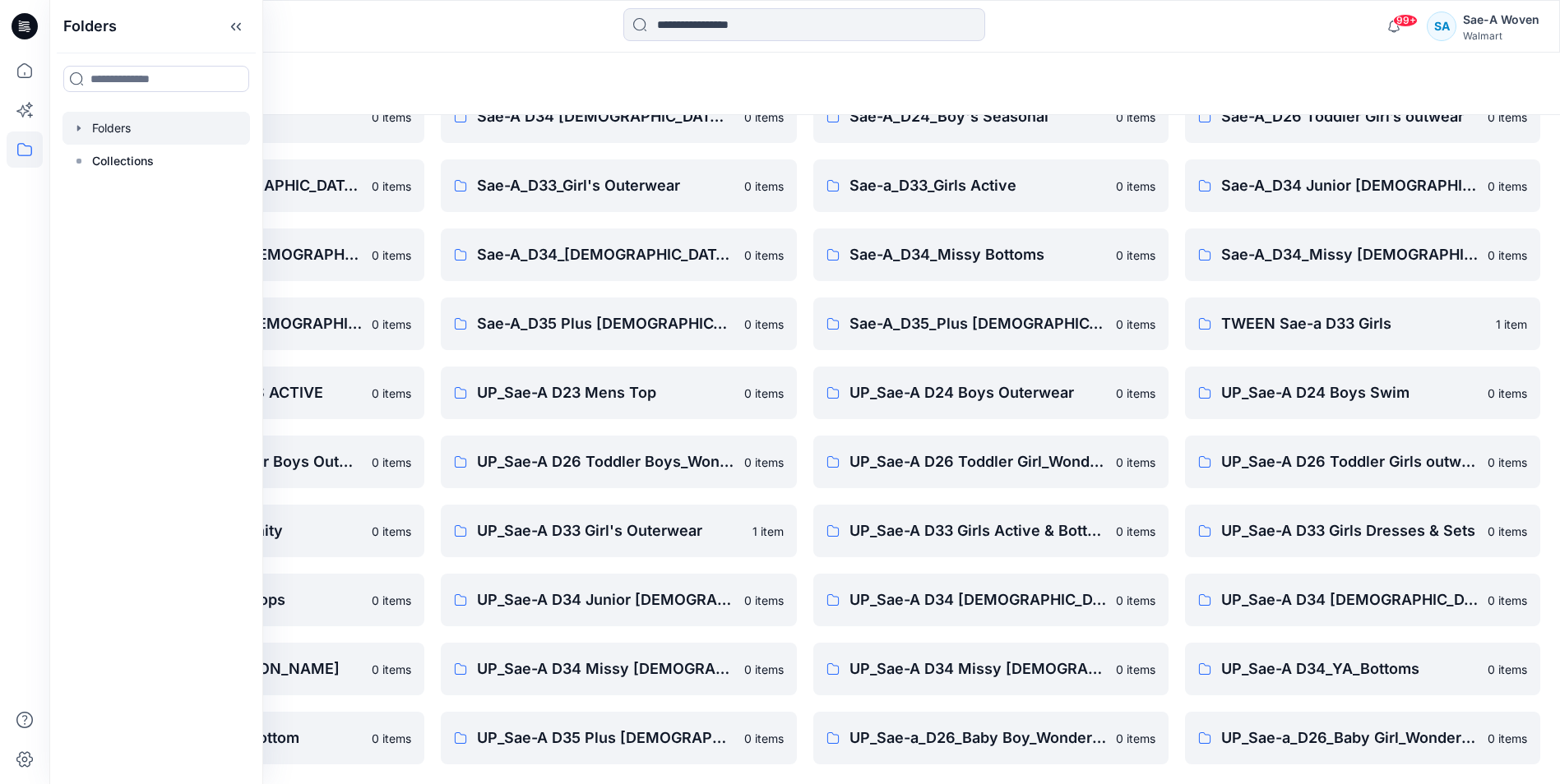
click at [1140, 769] on div "Folders List FA Sae-A D24 Boys Wovens 0 items Sae-A D23 Mens Top 0 items Sae-A_…" at bounding box center [804, 370] width 1511 height 828
